Goal: Transaction & Acquisition: Purchase product/service

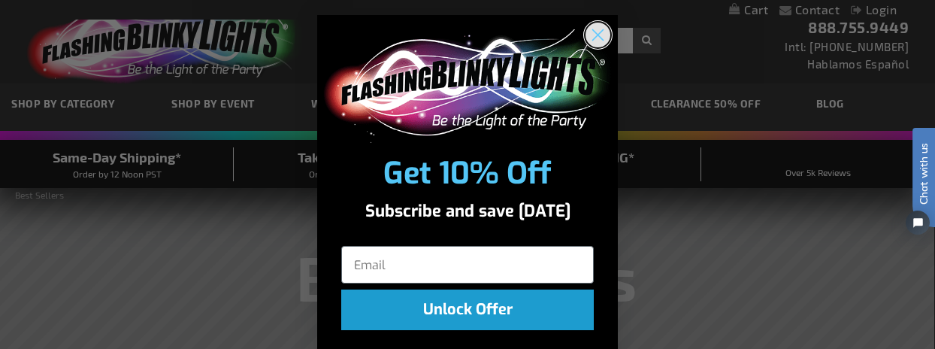
click at [590, 38] on circle "Close dialog" at bounding box center [597, 35] width 25 height 25
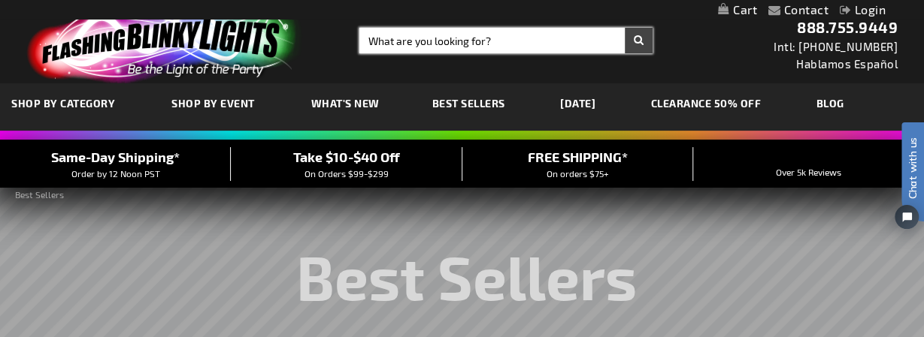
click at [565, 38] on input "Search" at bounding box center [505, 41] width 293 height 26
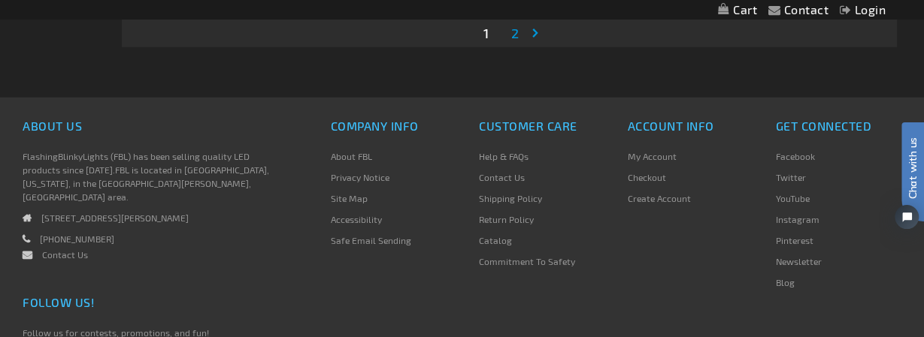
scroll to position [4804, 0]
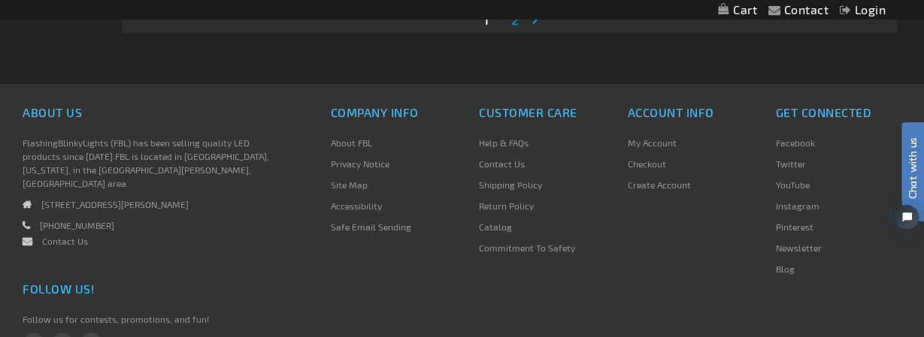
click at [516, 18] on div "Contact Compare Products Login Skip to Content My Cart My Cart Close You have n…" at bounding box center [462, 10] width 924 height 20
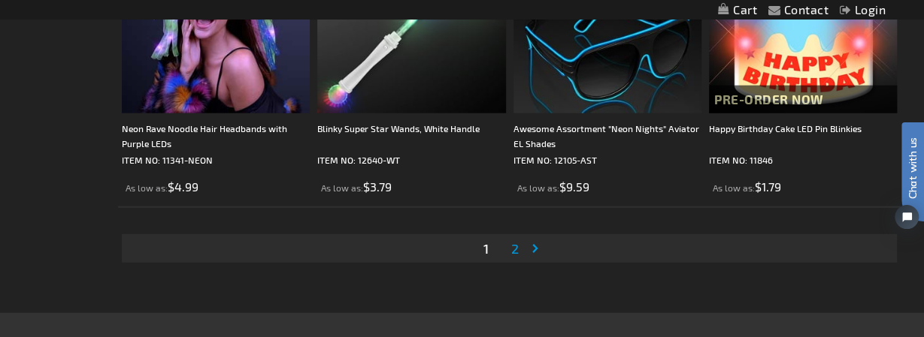
scroll to position [4566, 0]
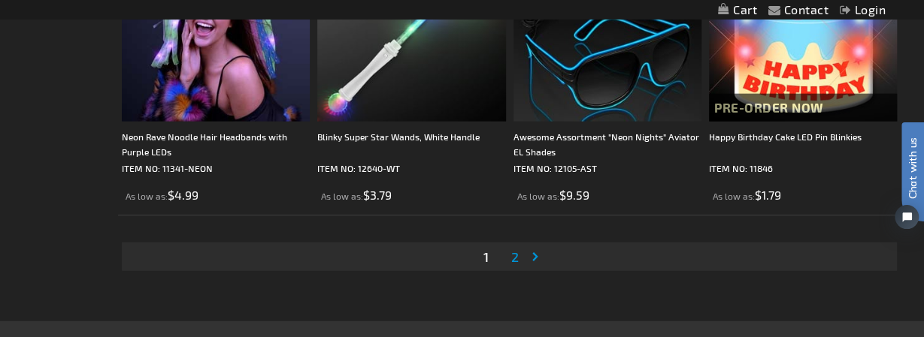
click at [517, 253] on span "2" at bounding box center [515, 257] width 8 height 17
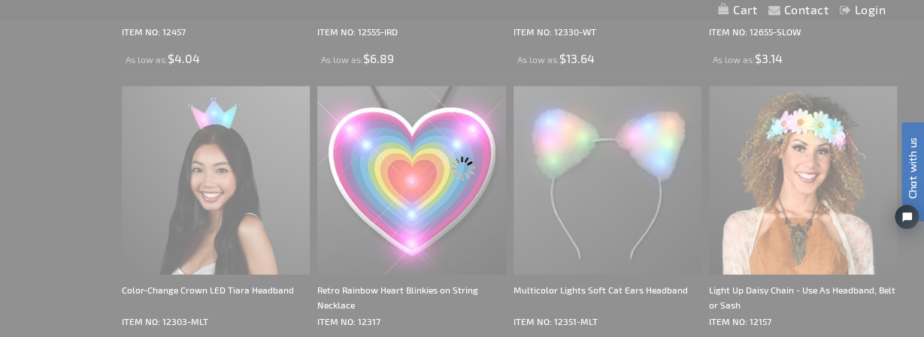
scroll to position [0, 0]
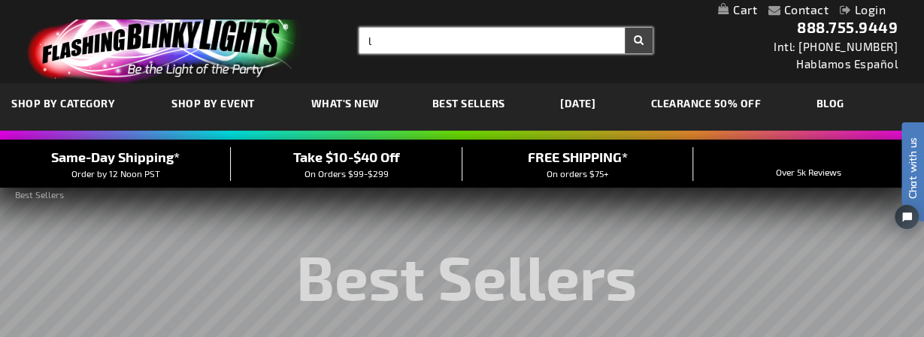
type input "l"
click at [559, 35] on input "l" at bounding box center [505, 41] width 293 height 26
type input "light sticks to make necklaces"
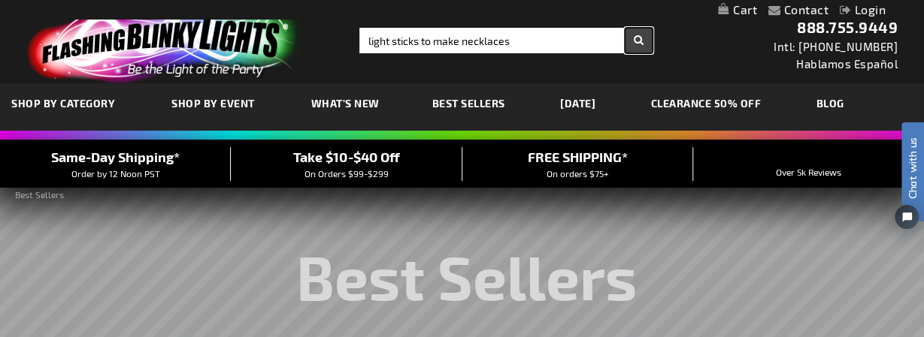
click at [642, 41] on button "Search" at bounding box center [639, 41] width 28 height 26
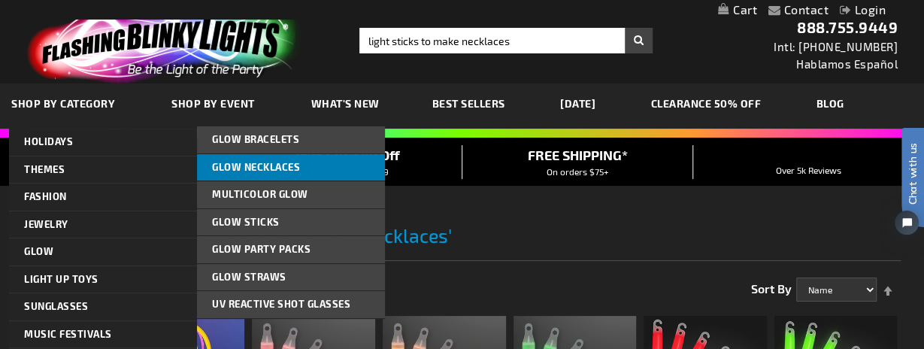
click at [282, 168] on span "Glow Necklaces" at bounding box center [256, 167] width 88 height 12
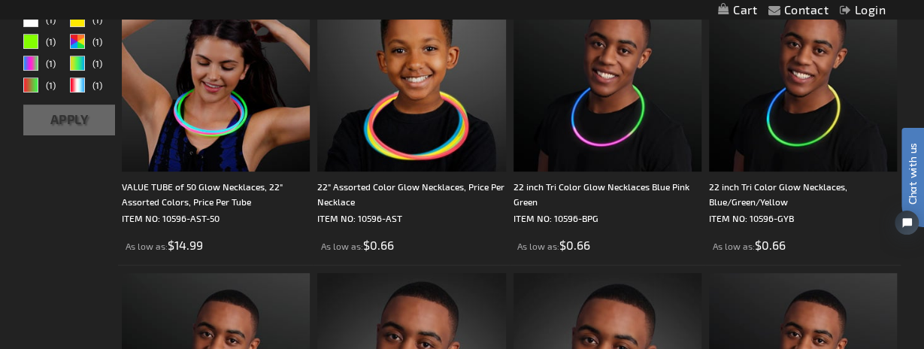
scroll to position [304, 0]
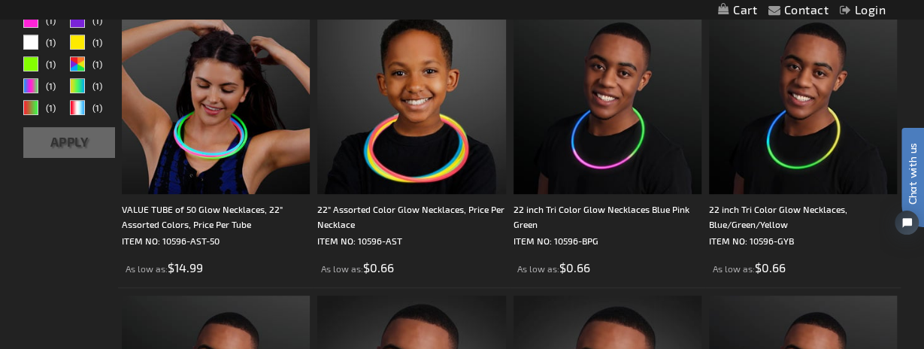
drag, startPoint x: 927, startPoint y: 84, endPoint x: 43, endPoint y: 26, distance: 886.5
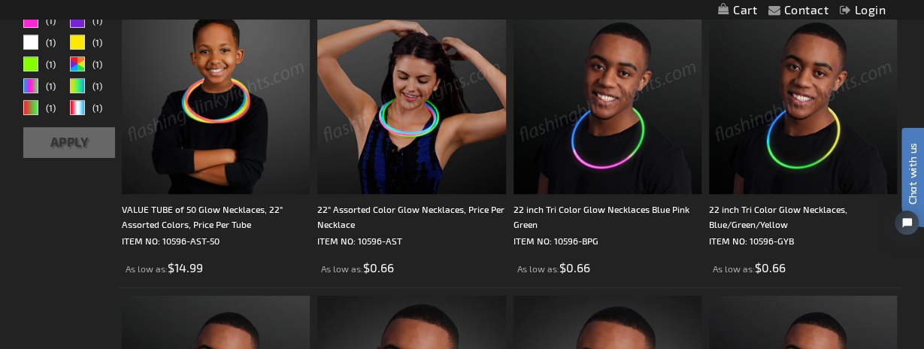
click at [226, 137] on img at bounding box center [216, 100] width 188 height 188
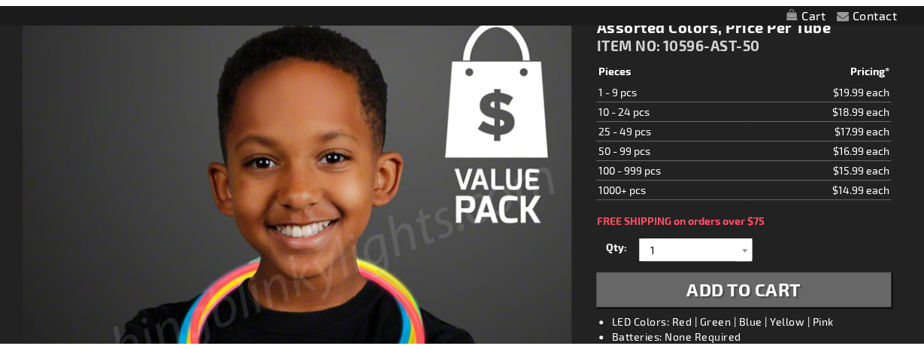
scroll to position [231, 0]
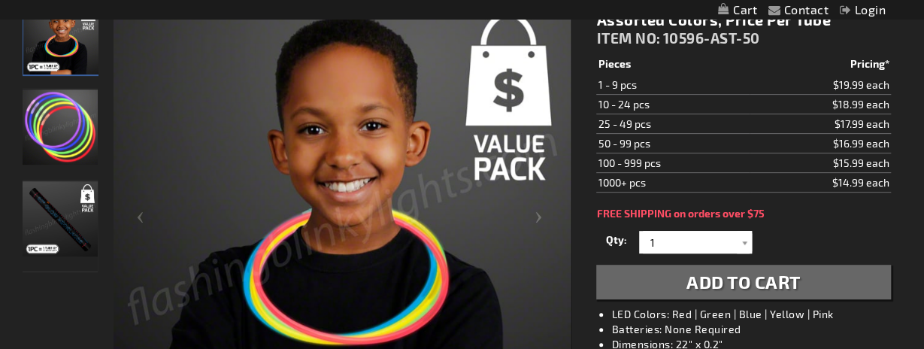
click at [611, 159] on td "100 - 999 pcs" at bounding box center [672, 163] width 153 height 20
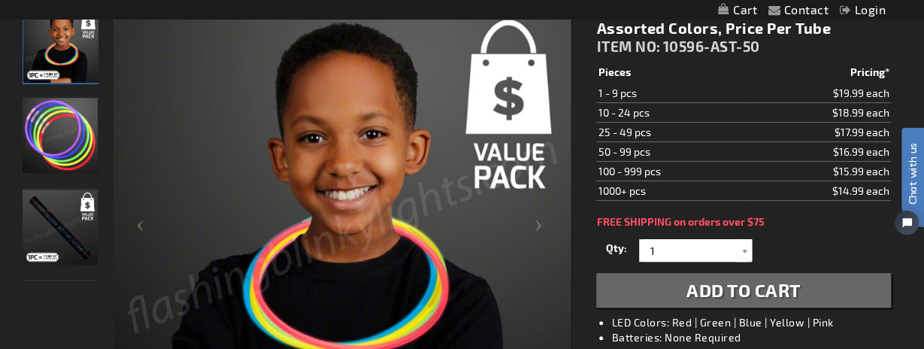
scroll to position [226, 0]
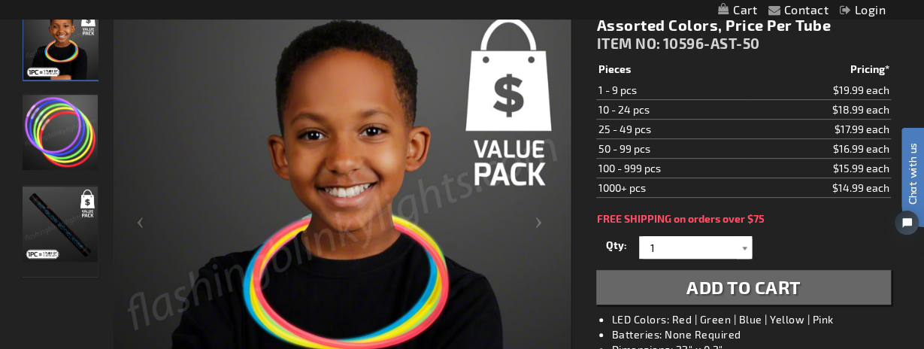
click at [744, 245] on div at bounding box center [744, 247] width 15 height 23
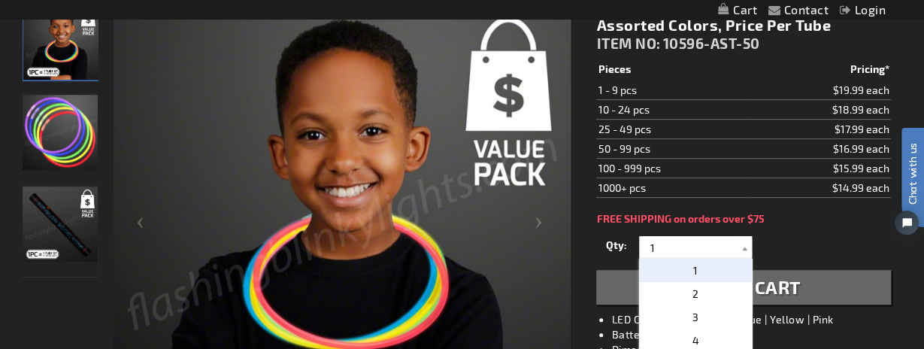
click at [629, 149] on td "50 - 99 pcs" at bounding box center [672, 149] width 153 height 20
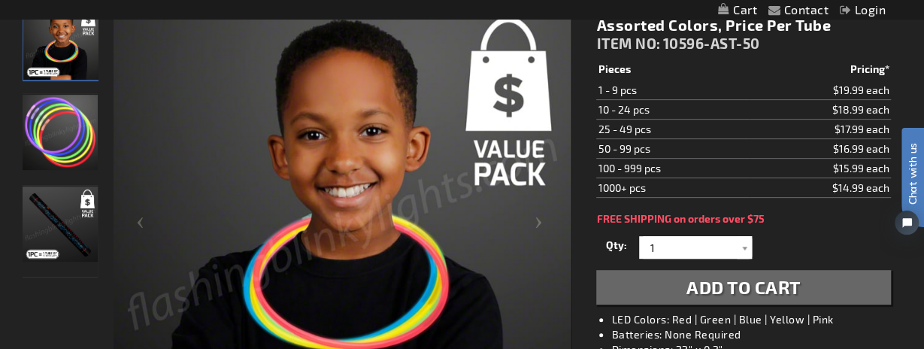
click at [629, 149] on td "50 - 99 pcs" at bounding box center [672, 149] width 153 height 20
click at [661, 250] on input "1" at bounding box center [697, 247] width 109 height 23
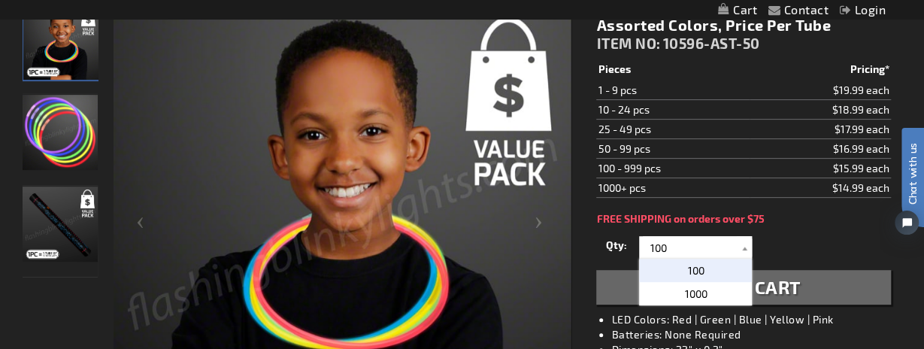
click at [695, 265] on span "100" at bounding box center [695, 270] width 17 height 13
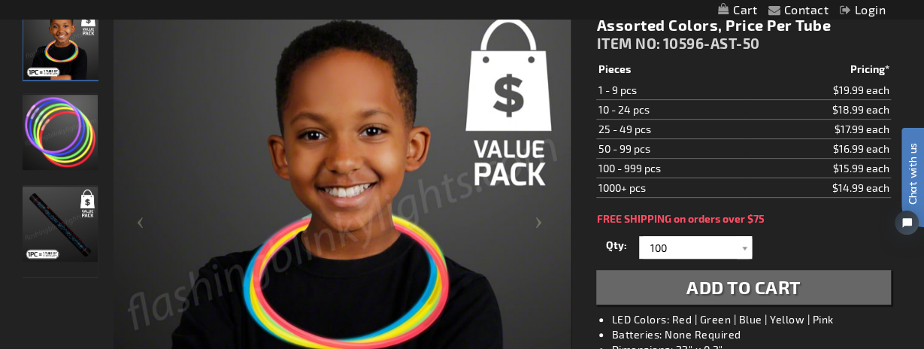
click at [766, 287] on span "Add to Cart" at bounding box center [743, 287] width 114 height 22
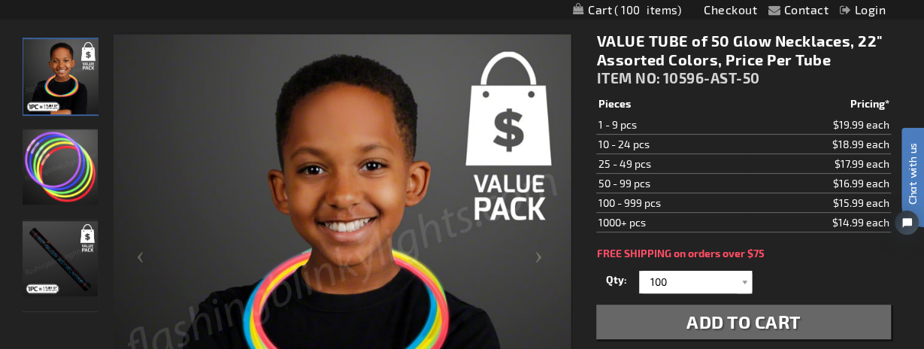
scroll to position [260, 0]
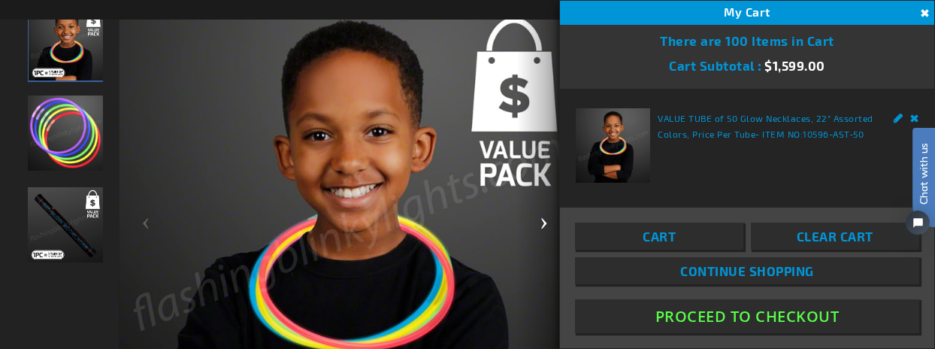
click at [544, 224] on div "Next" at bounding box center [547, 228] width 60 height 461
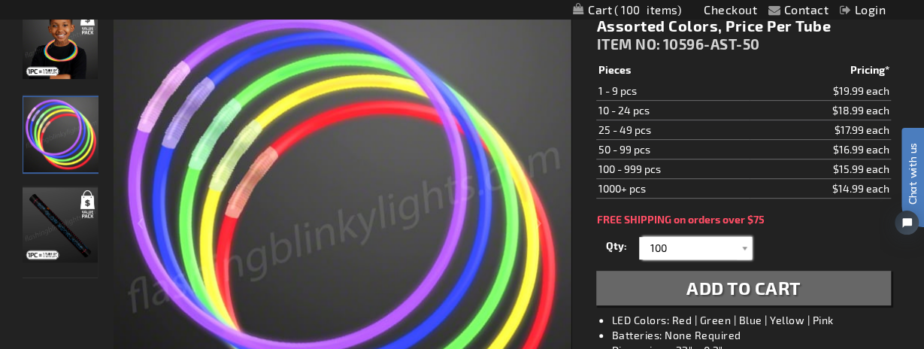
click at [682, 241] on input "100" at bounding box center [697, 248] width 109 height 23
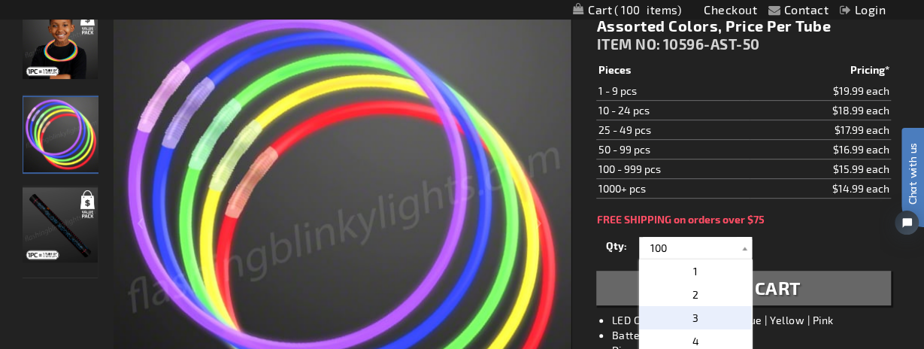
click at [694, 310] on p "3" at bounding box center [695, 317] width 113 height 23
type input "3"
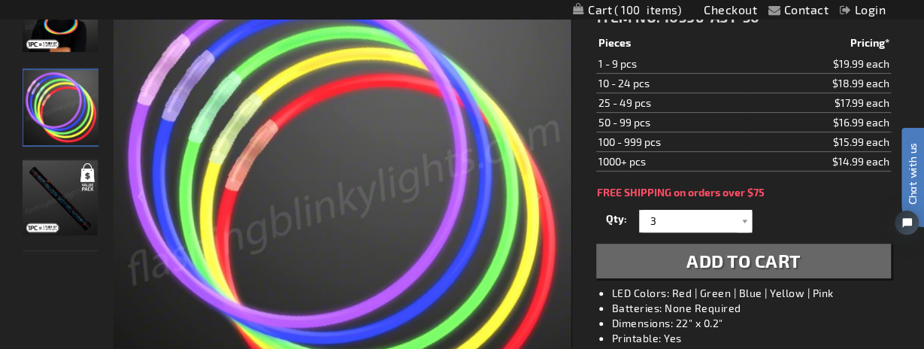
scroll to position [295, 0]
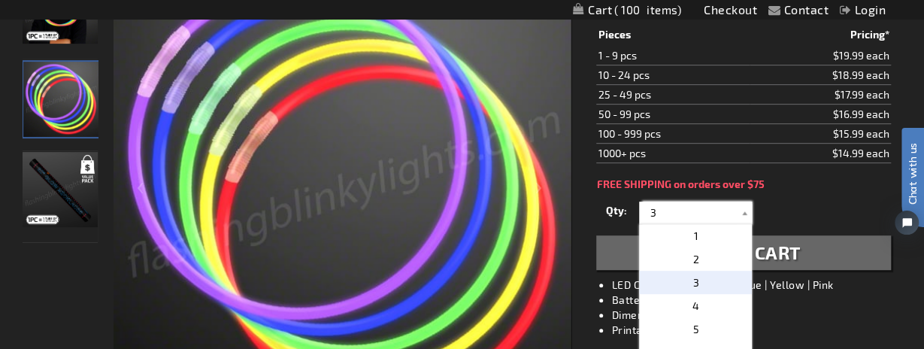
click at [668, 207] on input "3" at bounding box center [697, 212] width 109 height 23
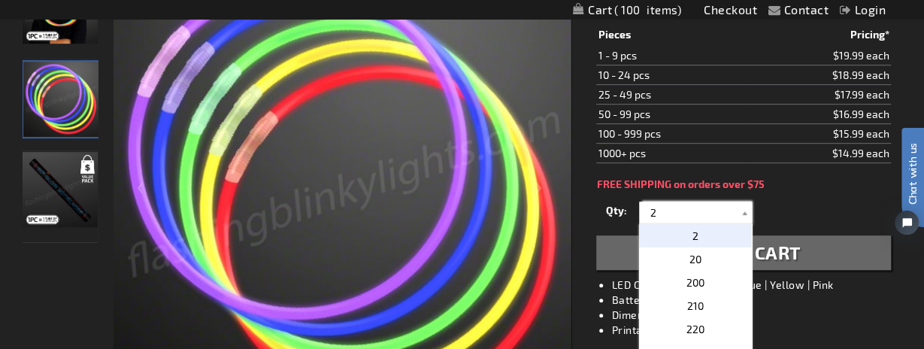
type input "2"
click at [685, 230] on p "2" at bounding box center [695, 235] width 113 height 23
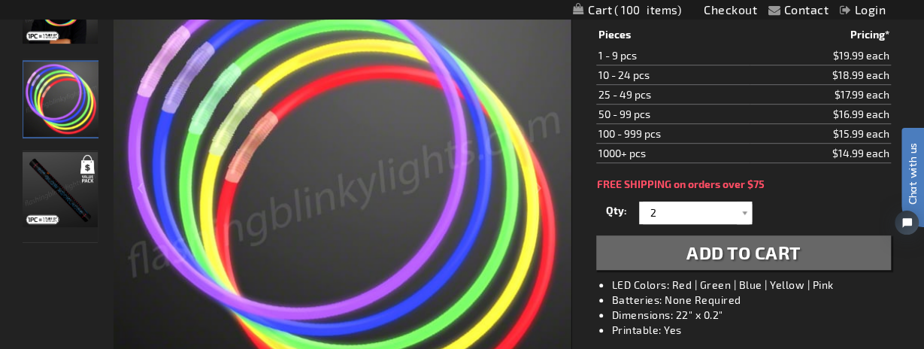
click at [718, 251] on span "Add to Cart" at bounding box center [743, 252] width 114 height 22
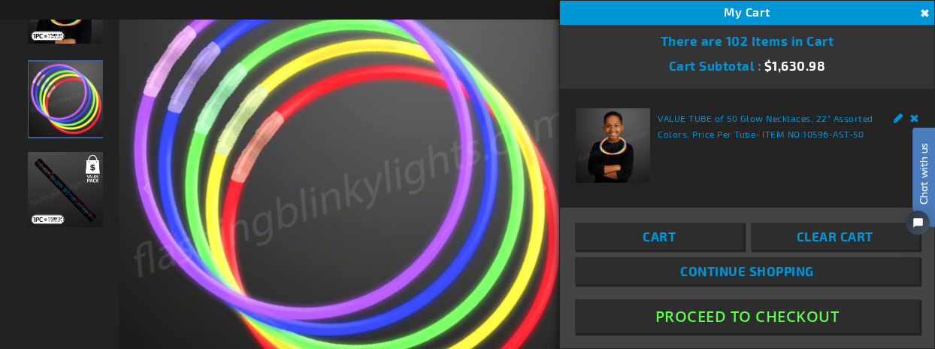
click at [842, 238] on span "Clear Cart" at bounding box center [835, 235] width 77 height 15
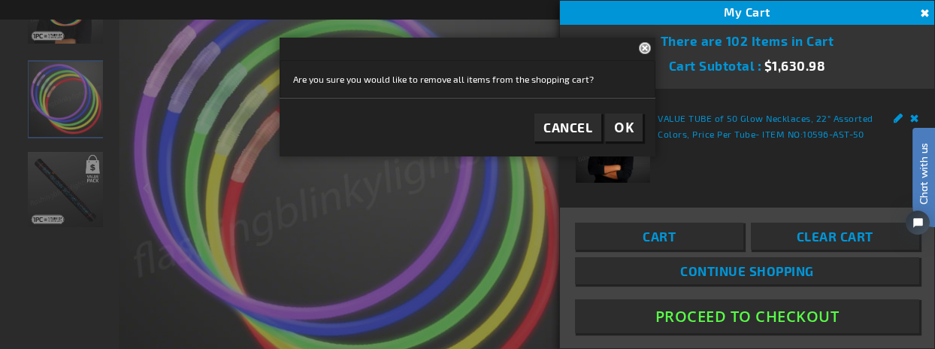
click at [569, 129] on span "Cancel" at bounding box center [567, 126] width 49 height 15
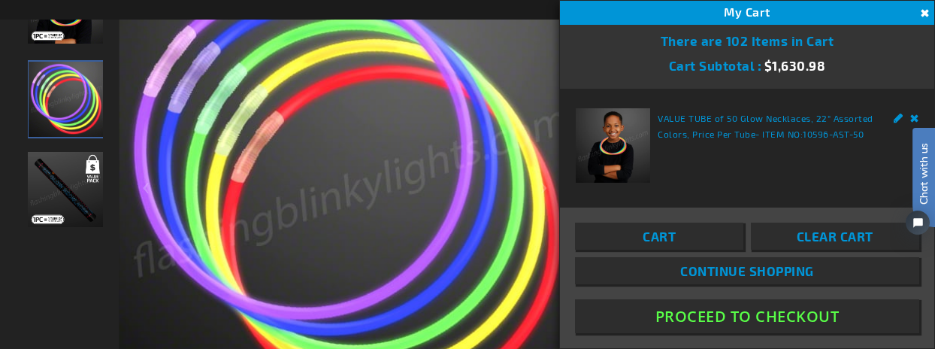
click at [929, 12] on button "Close" at bounding box center [923, 13] width 17 height 17
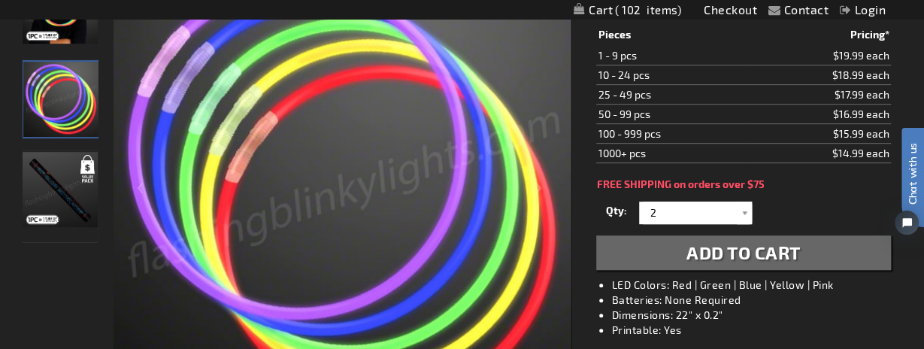
click at [759, 252] on span "Add to Cart" at bounding box center [743, 252] width 114 height 22
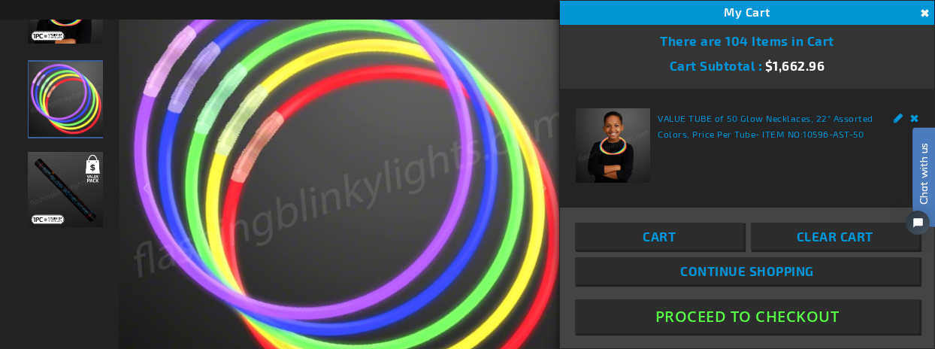
click at [806, 233] on span "Clear Cart" at bounding box center [835, 235] width 77 height 15
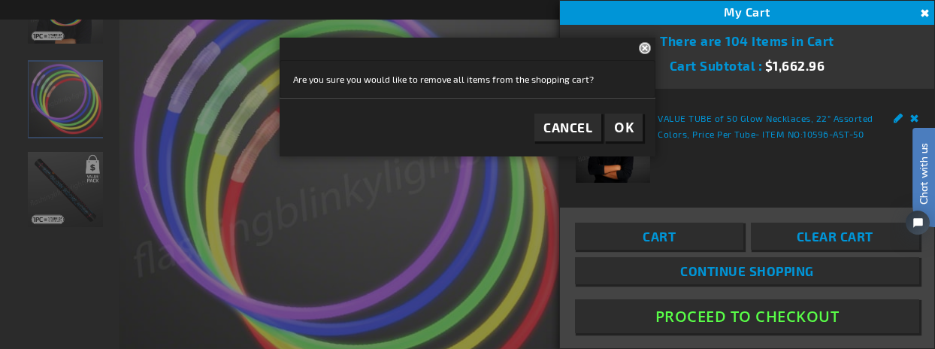
click at [625, 123] on span "OK" at bounding box center [624, 127] width 20 height 17
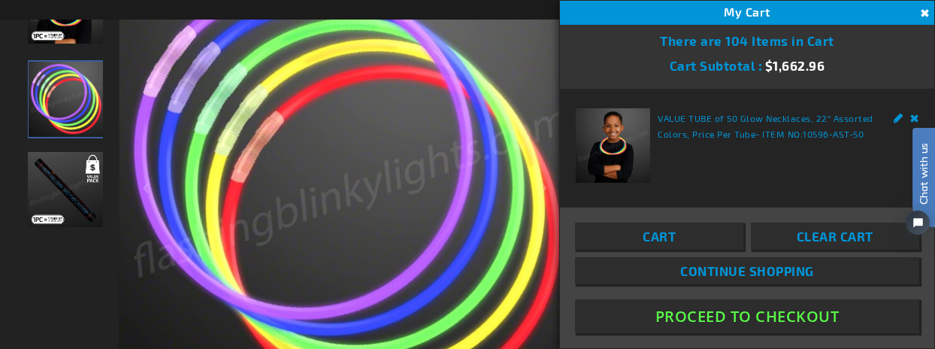
click at [830, 228] on span "Clear Cart" at bounding box center [835, 235] width 77 height 15
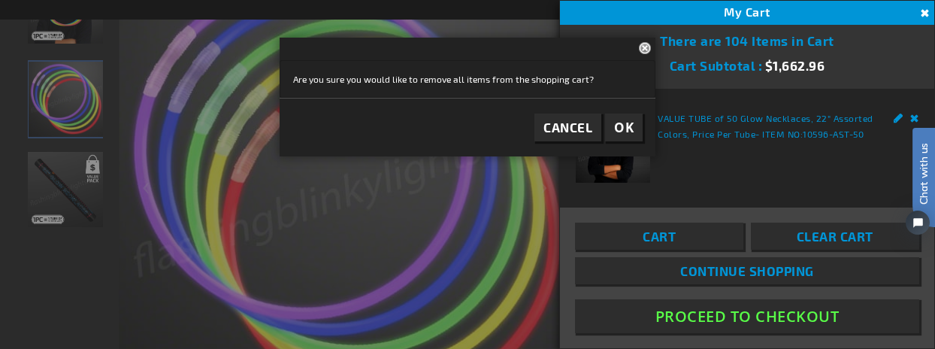
click at [627, 124] on span "OK" at bounding box center [624, 127] width 20 height 17
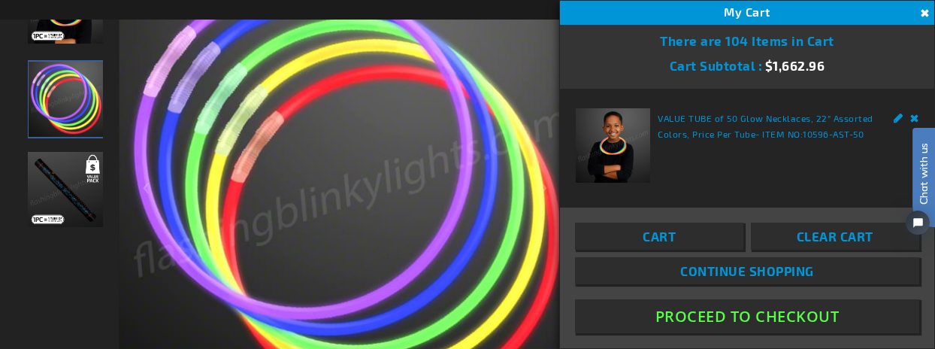
click at [926, 13] on button "Close" at bounding box center [923, 13] width 17 height 17
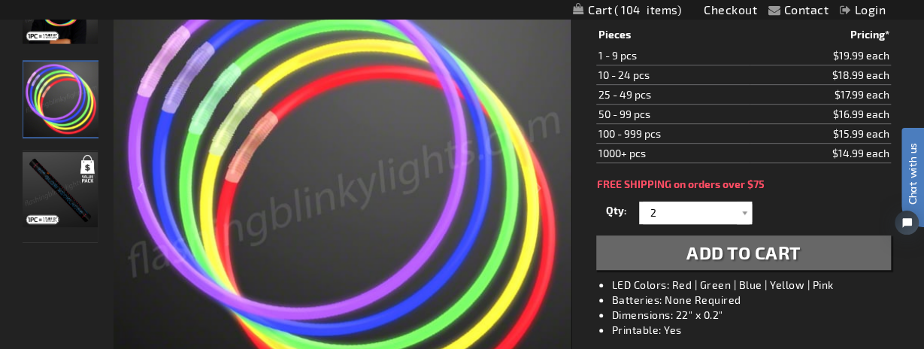
scroll to position [27, 0]
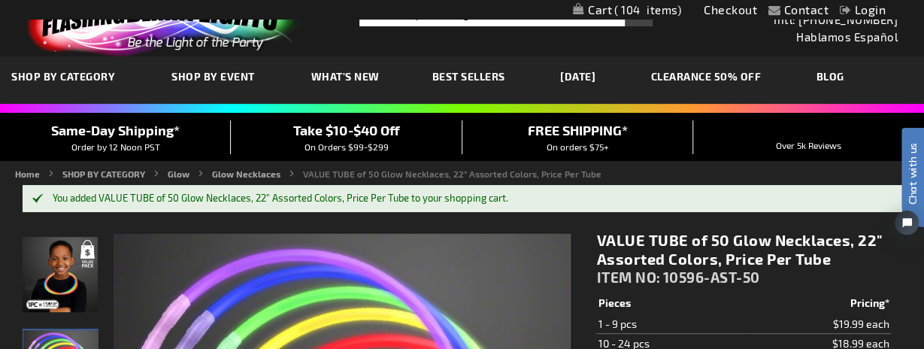
click at [616, 6] on span "104" at bounding box center [647, 10] width 67 height 14
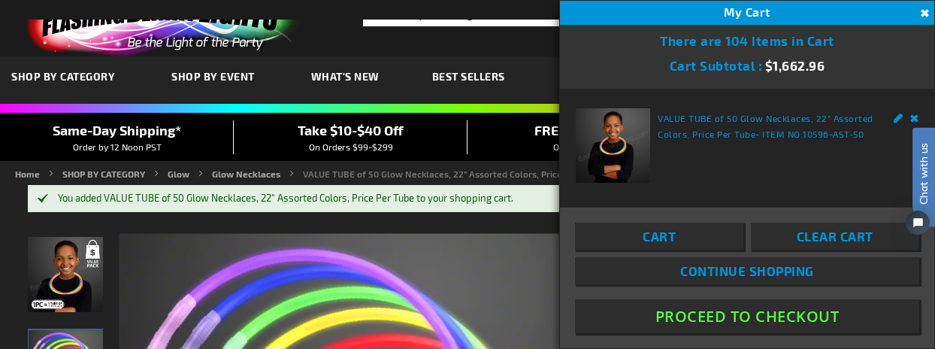
click at [827, 241] on span "Clear Cart" at bounding box center [835, 235] width 77 height 15
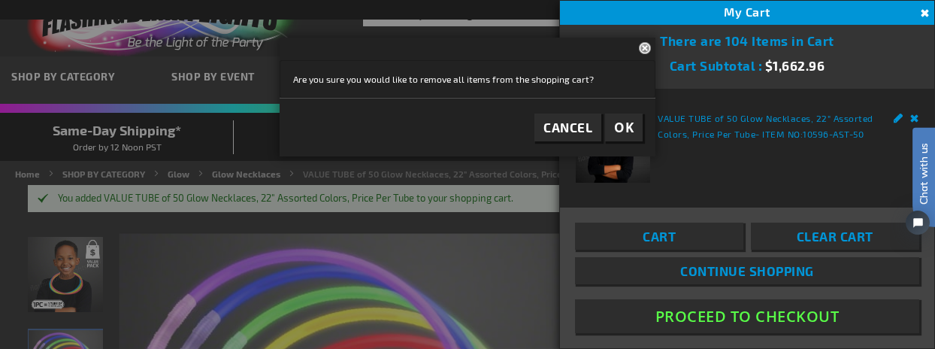
click at [827, 241] on span "Clear Cart" at bounding box center [835, 235] width 77 height 15
click at [619, 126] on span "OK" at bounding box center [624, 127] width 20 height 17
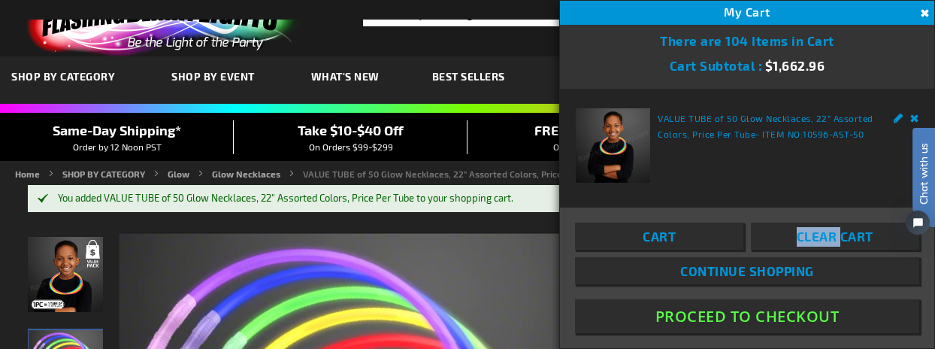
click at [821, 236] on span "Clear Cart" at bounding box center [835, 235] width 77 height 15
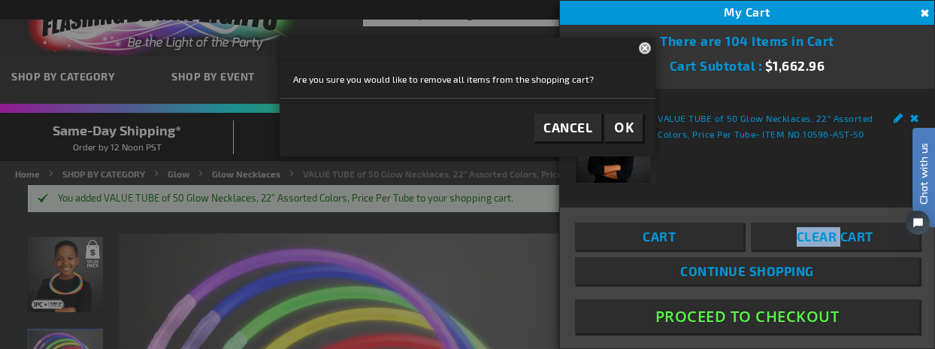
click at [821, 236] on span "Clear Cart" at bounding box center [835, 235] width 77 height 15
click at [634, 126] on button "OK" at bounding box center [624, 127] width 38 height 28
click at [643, 48] on button "Close" at bounding box center [647, 48] width 17 height 20
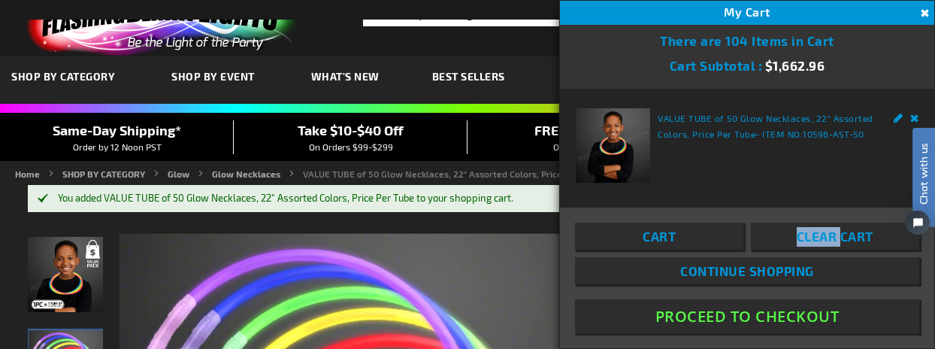
click at [924, 11] on button "Close" at bounding box center [923, 13] width 17 height 17
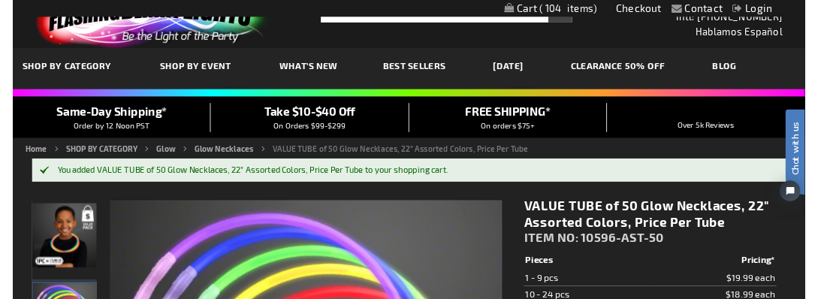
scroll to position [0, 0]
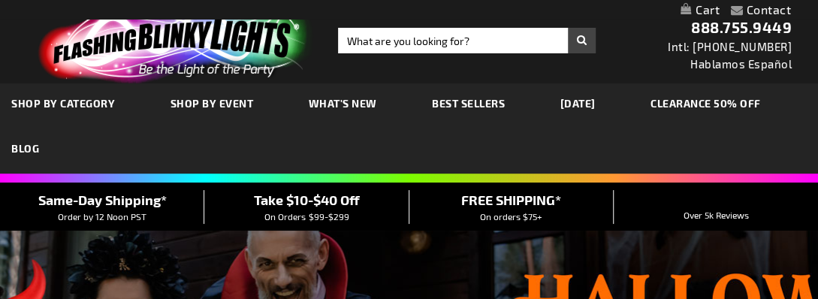
click at [92, 104] on span "SHOP BY CATEGORY" at bounding box center [63, 103] width 104 height 13
click at [84, 103] on span "SHOP BY CATEGORY" at bounding box center [63, 103] width 104 height 13
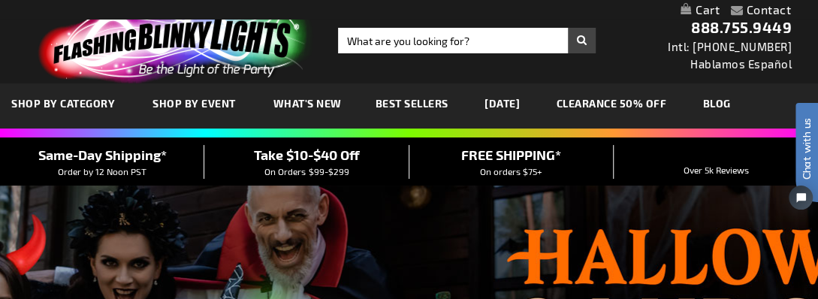
click at [84, 103] on span "SHOP BY CATEGORY" at bounding box center [63, 103] width 104 height 13
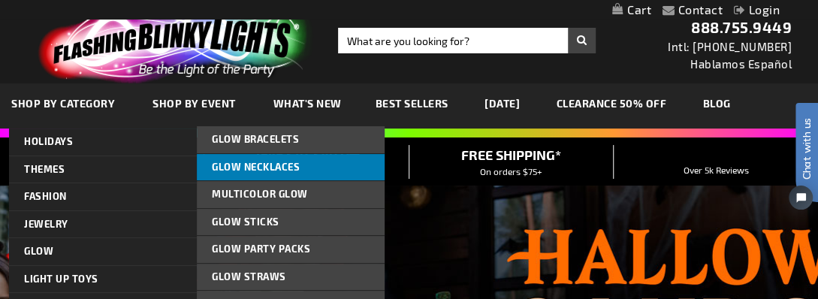
click at [234, 165] on span "Glow Necklaces" at bounding box center [256, 167] width 88 height 12
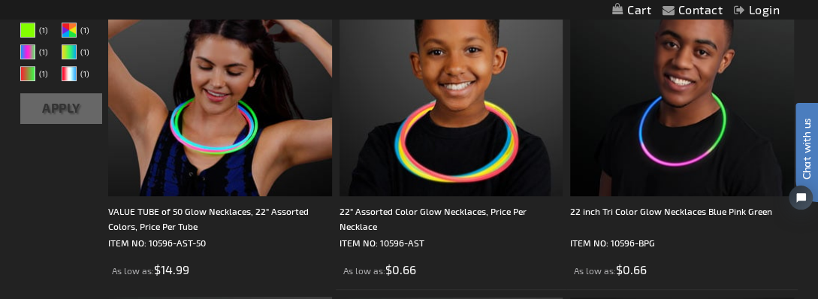
scroll to position [389, 0]
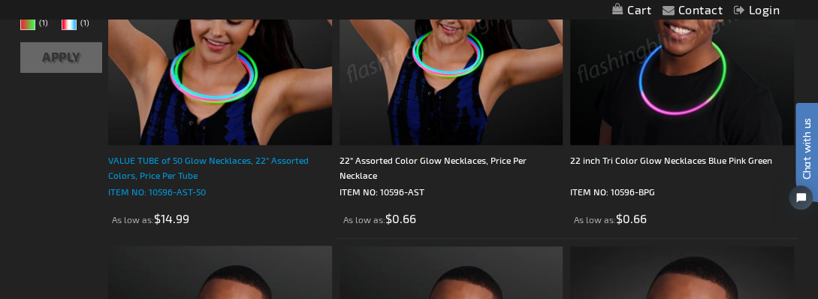
click at [185, 174] on div "VALUE TUBE of 50 Glow Necklaces, 22" Assorted Colors, Price Per Tube" at bounding box center [220, 168] width 224 height 30
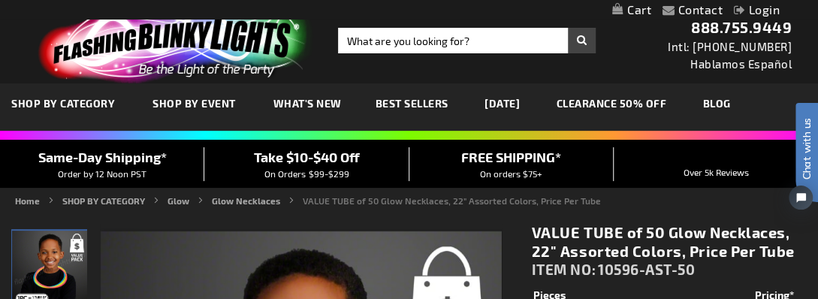
scroll to position [218, 0]
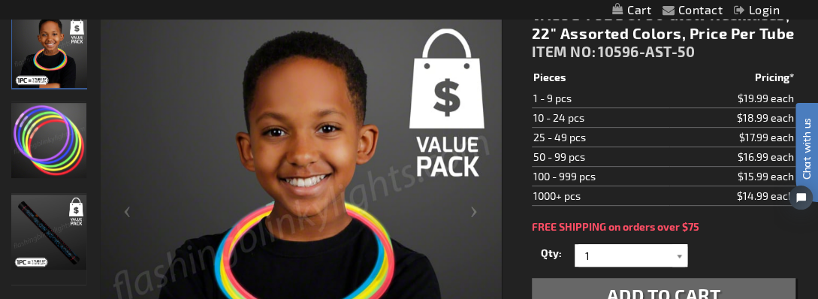
click at [677, 253] on div at bounding box center [680, 255] width 15 height 23
click at [610, 258] on input "1" at bounding box center [633, 255] width 109 height 23
click at [676, 256] on div at bounding box center [680, 255] width 15 height 23
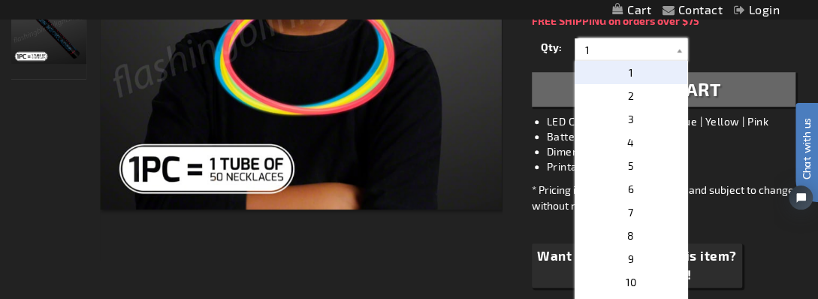
scroll to position [427, 0]
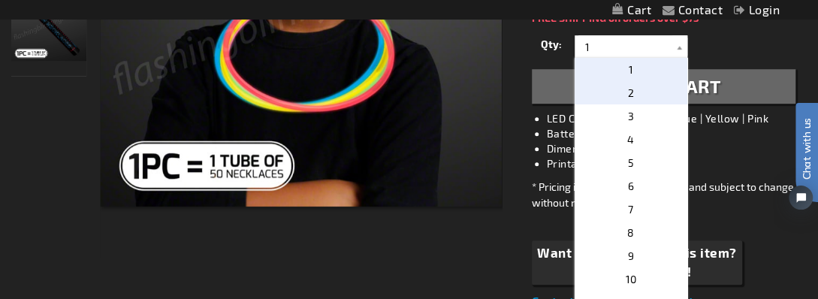
click at [624, 92] on p "2" at bounding box center [631, 92] width 113 height 23
type input "2"
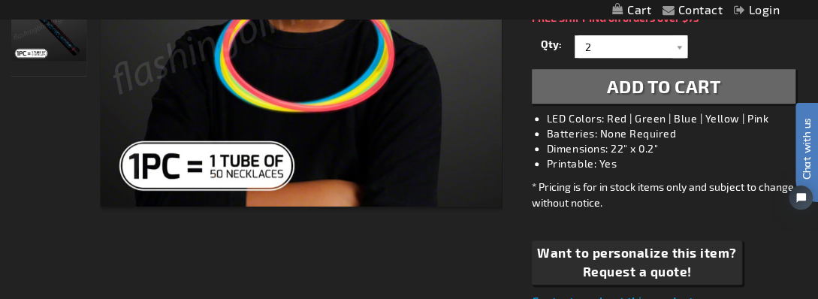
click at [624, 92] on span "Add to Cart" at bounding box center [664, 86] width 114 height 22
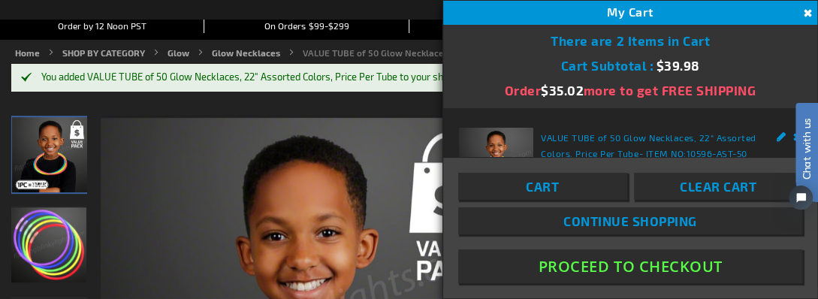
scroll to position [273, 0]
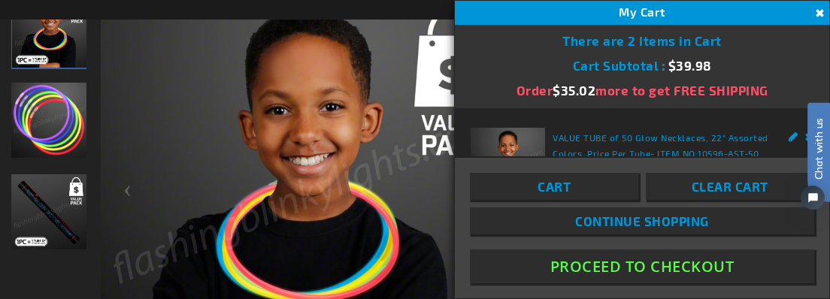
drag, startPoint x: 1608, startPoint y: 123, endPoint x: 827, endPoint y: 93, distance: 781.4
click at [676, 268] on button "Proceed To Checkout" at bounding box center [642, 267] width 344 height 34
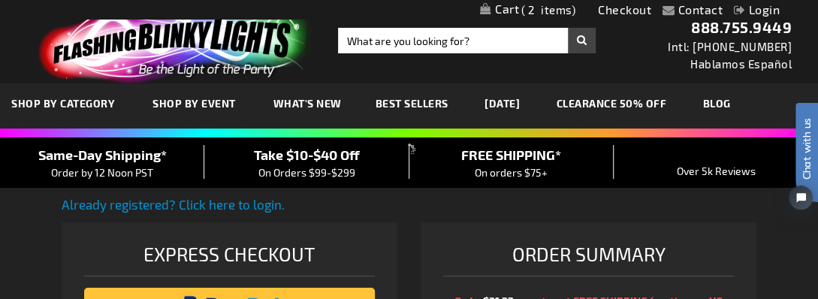
select select "US"
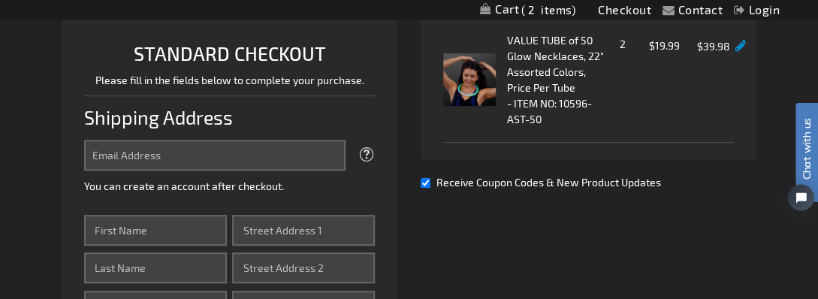
scroll to position [368, 0]
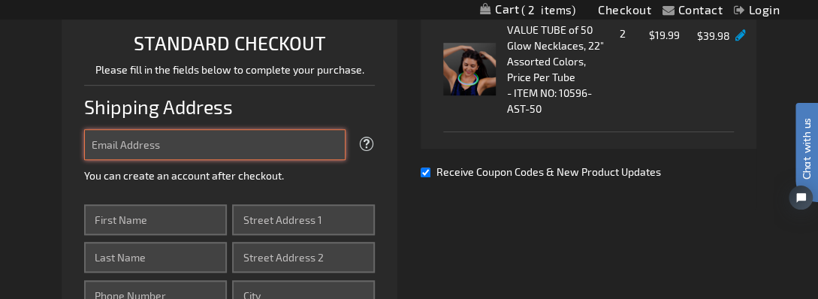
click at [298, 143] on input "Email Address" at bounding box center [215, 144] width 262 height 31
type input "[EMAIL_ADDRESS][DOMAIN_NAME]"
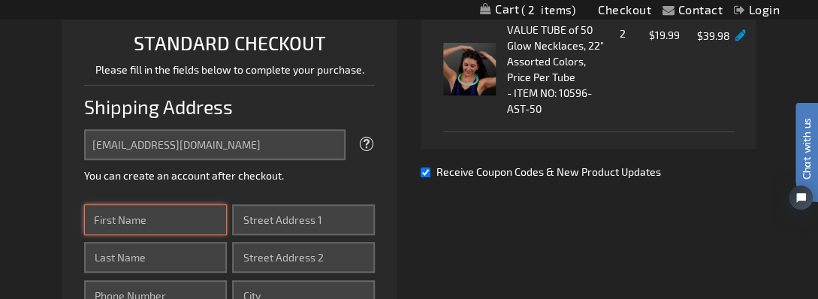
click at [191, 219] on input "First Name" at bounding box center [155, 219] width 143 height 31
type input "[PERSON_NAME]"
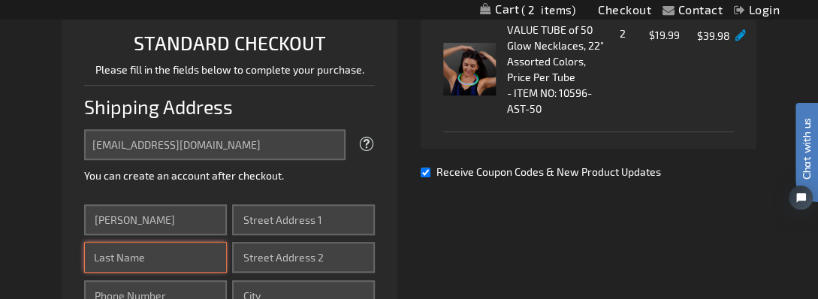
click at [183, 268] on input "Last Name" at bounding box center [155, 257] width 143 height 31
type input "[PERSON_NAME]"
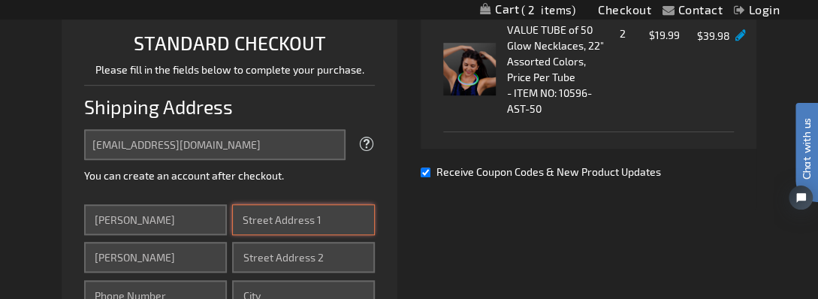
click at [276, 222] on input "Street Address: Line 1" at bounding box center [303, 219] width 143 height 31
click at [277, 223] on input "220 Keeway" at bounding box center [303, 219] width 143 height 31
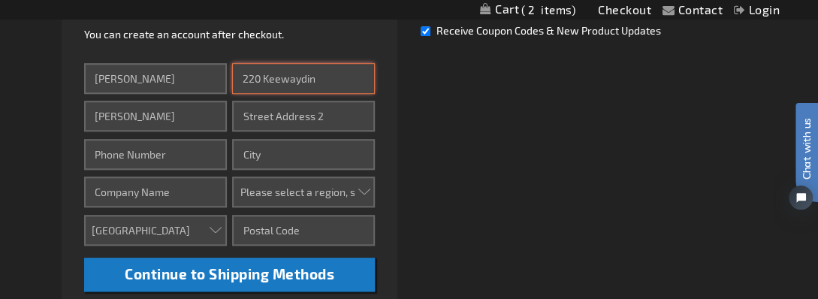
scroll to position [512, 0]
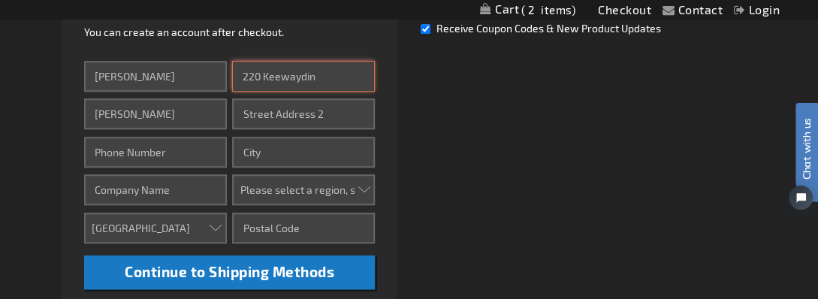
type input "220 Keewaydin"
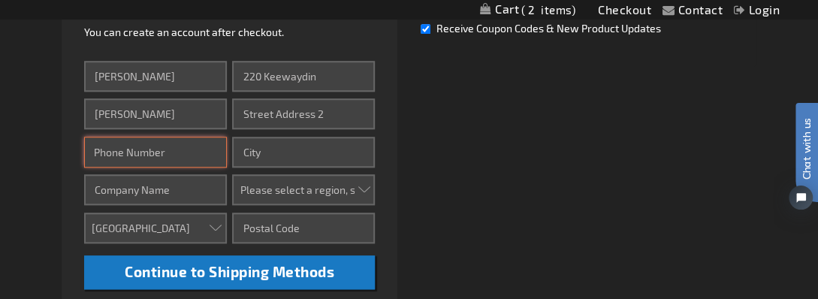
click at [197, 155] on input "Phone Number" at bounding box center [155, 152] width 143 height 31
type input "[PHONE_NUMBER]"
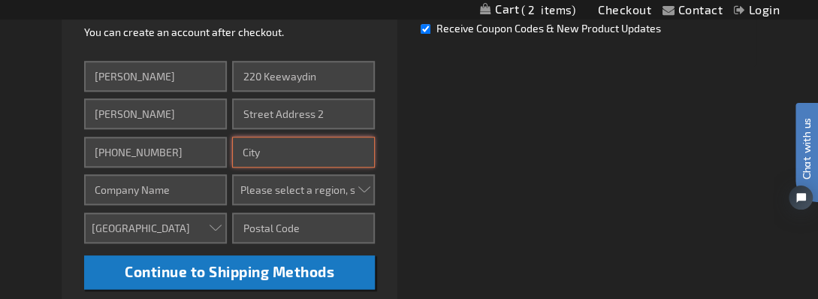
click at [298, 154] on input "City" at bounding box center [303, 152] width 143 height 31
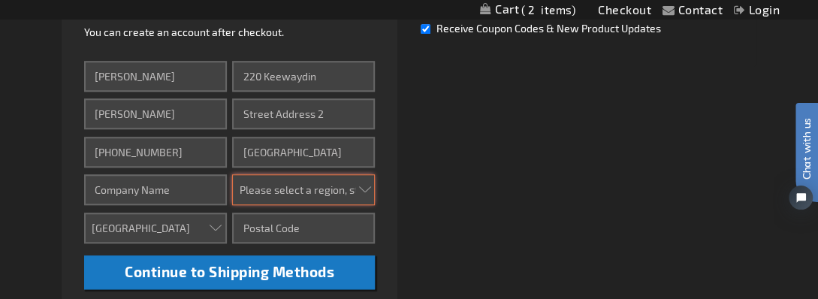
click at [309, 192] on select "Please select a region, state or province. [US_STATE] [US_STATE] [US_STATE] [US…" at bounding box center [303, 189] width 143 height 31
click at [422, 231] on div "Already registered? Click here to login. Shipping Review & Payments Estimated T…" at bounding box center [410, 91] width 696 height 815
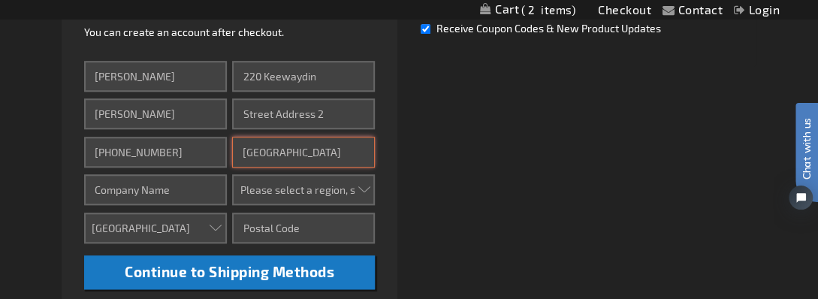
click at [310, 152] on input "[GEOGRAPHIC_DATA]" at bounding box center [303, 152] width 143 height 31
type input "[GEOGRAPHIC_DATA]"
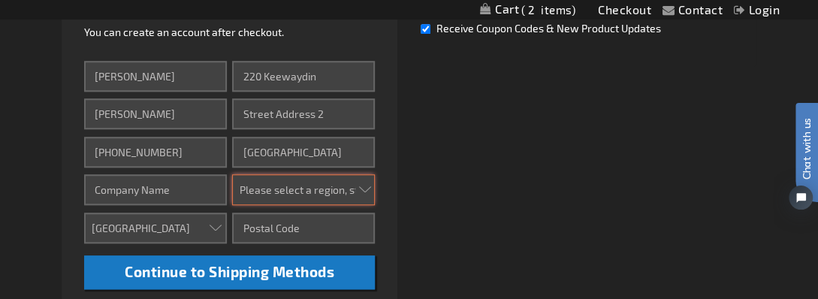
click at [325, 188] on select "Please select a region, state or province. [US_STATE] [US_STATE] [US_STATE] [US…" at bounding box center [303, 189] width 143 height 31
select select "57"
click at [232, 174] on select "Please select a region, state or province. [US_STATE] [US_STATE] [US_STATE] [US…" at bounding box center [303, 189] width 143 height 31
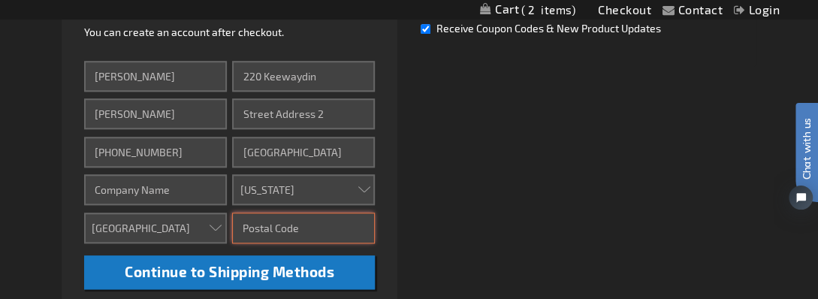
click at [265, 225] on input "Zip/Postal Code" at bounding box center [303, 228] width 143 height 31
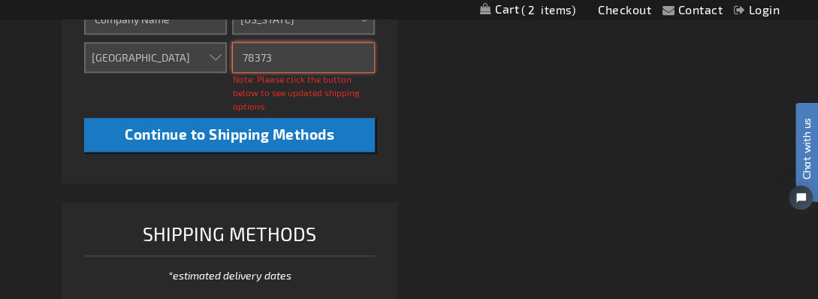
scroll to position [680, 0]
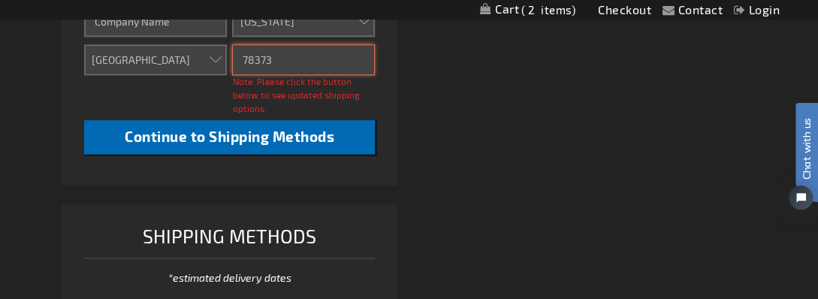
type input "78373"
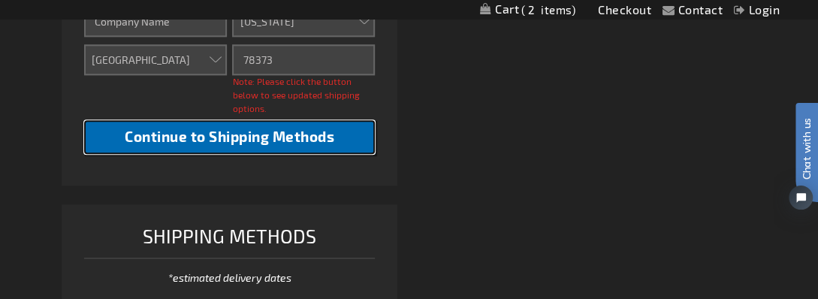
click at [314, 138] on span "Continue to Shipping Methods" at bounding box center [230, 136] width 210 height 17
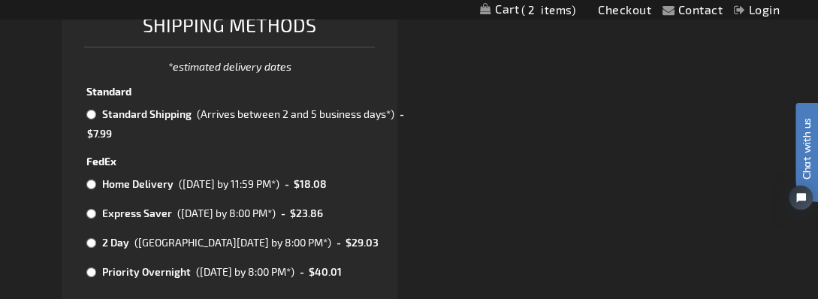
scroll to position [861, 0]
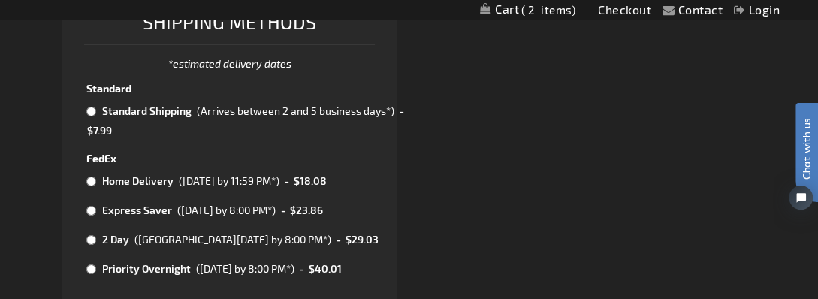
click at [89, 108] on input "radio" at bounding box center [91, 111] width 10 height 12
radio input "true"
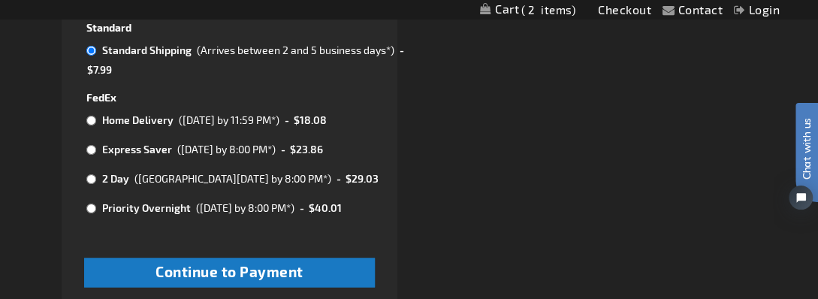
scroll to position [993, 0]
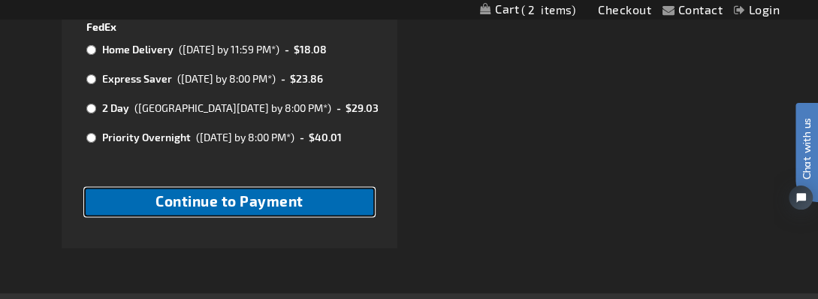
click at [265, 198] on span "Continue to Payment" at bounding box center [230, 200] width 148 height 17
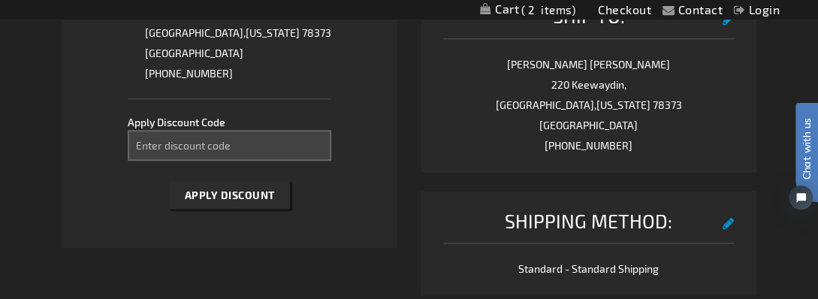
scroll to position [721, 0]
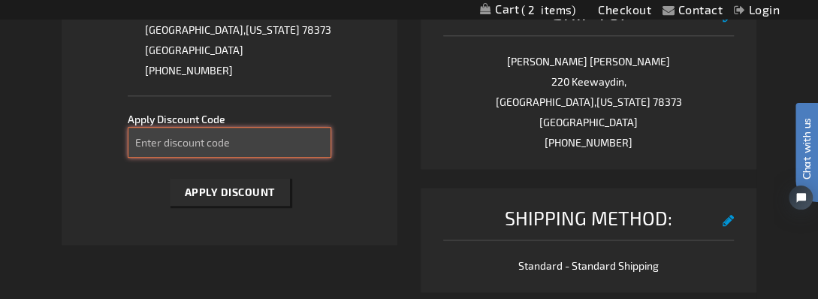
click at [236, 143] on input "Enter discount code" at bounding box center [230, 142] width 204 height 31
type input "SPOOKY10"
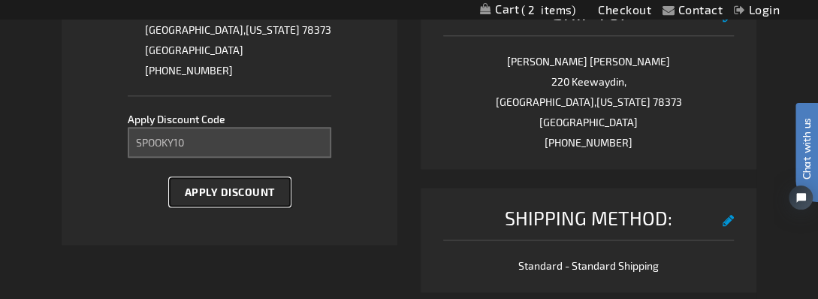
click at [259, 190] on span "Apply Discount" at bounding box center [230, 192] width 90 height 13
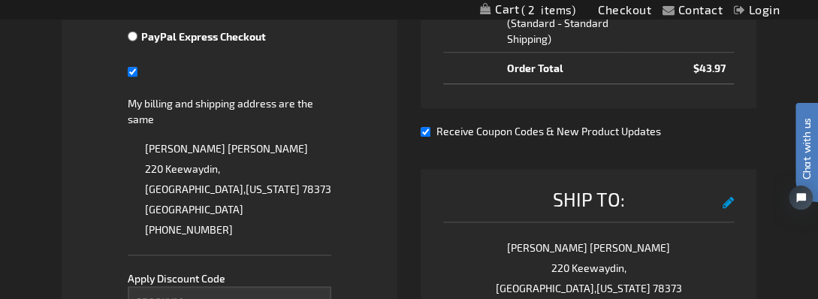
scroll to position [558, 0]
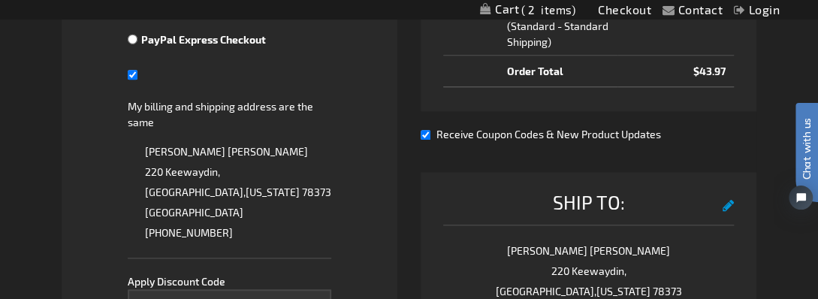
click at [427, 140] on input "Receive Coupon Codes & New Product Updates" at bounding box center [426, 135] width 10 height 10
checkbox input "false"
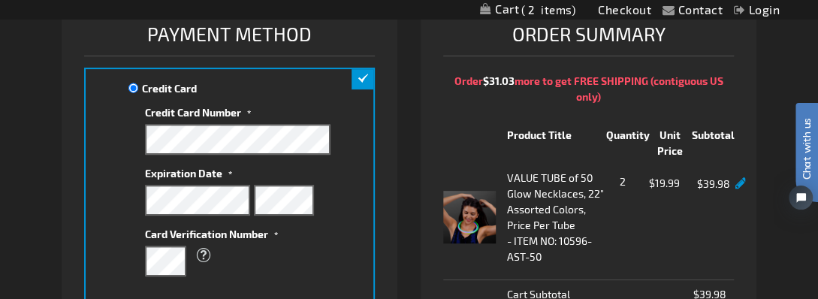
scroll to position [215, 0]
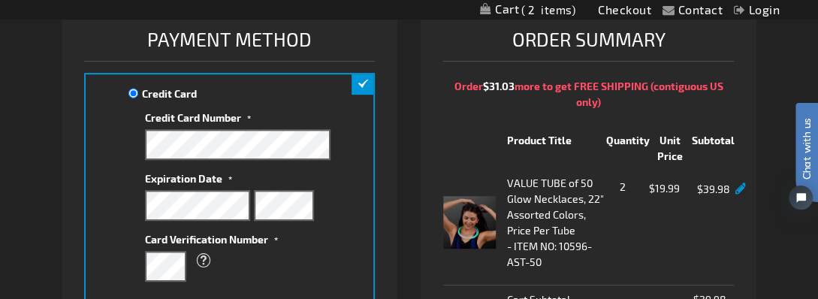
drag, startPoint x: 821, startPoint y: 125, endPoint x: 36, endPoint y: 62, distance: 787.9
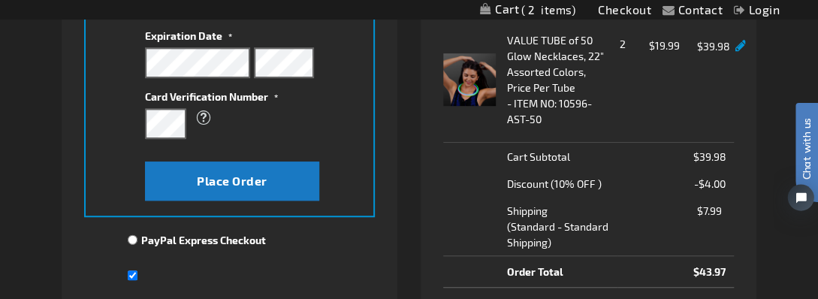
scroll to position [368, 0]
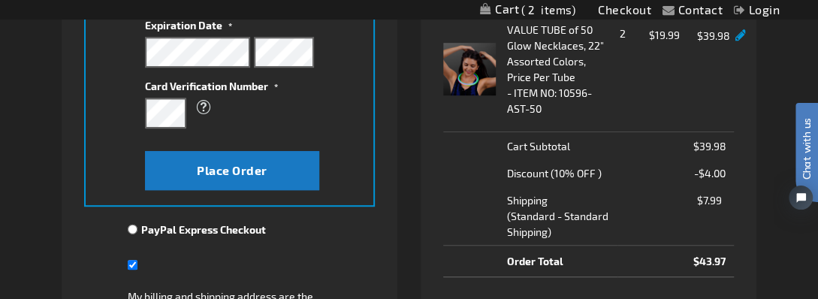
click at [132, 226] on input "PayPal Express Checkout" at bounding box center [133, 229] width 10 height 12
radio input "true"
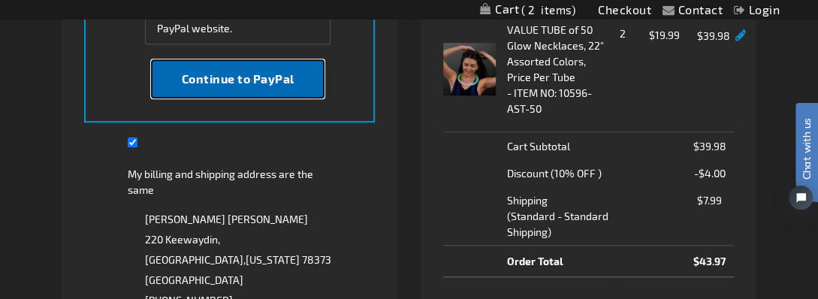
click at [307, 75] on button "Continue to PayPal" at bounding box center [238, 78] width 174 height 39
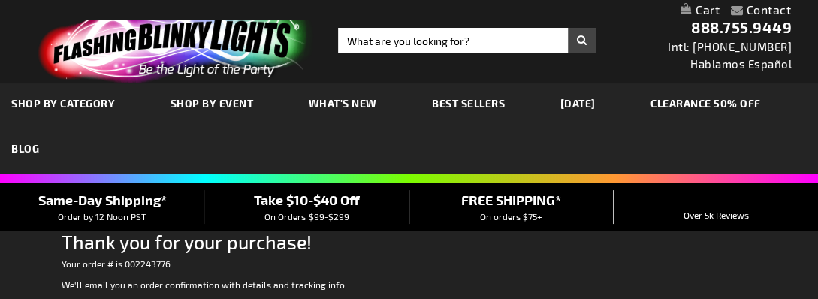
scroll to position [76, 0]
